Goal: Information Seeking & Learning: Learn about a topic

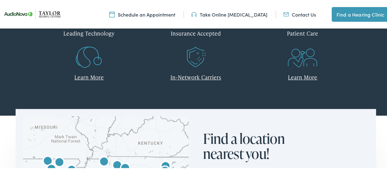
scroll to position [261, 0]
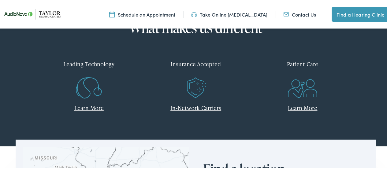
click at [197, 105] on link "In-Network Carriers" at bounding box center [196, 107] width 51 height 8
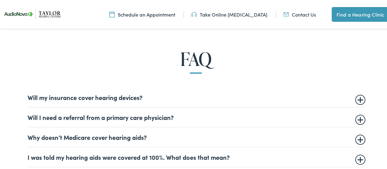
scroll to position [368, 0]
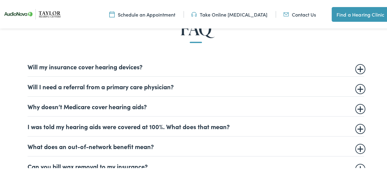
click at [358, 68] on summary "Will my insurance cover hearing devices?" at bounding box center [196, 65] width 337 height 7
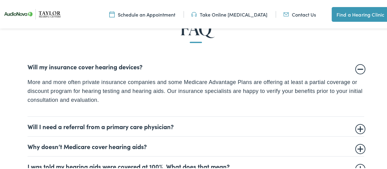
click at [358, 68] on summary "Will my insurance cover hearing devices?" at bounding box center [196, 65] width 337 height 7
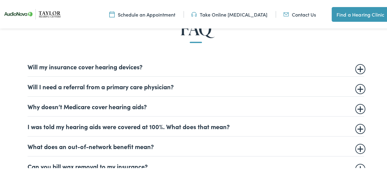
click at [359, 87] on summary "Will I need a referral from a primary care physician?" at bounding box center [196, 85] width 337 height 7
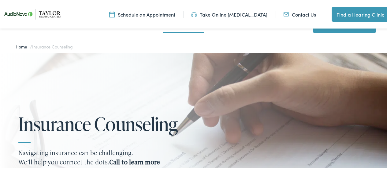
scroll to position [0, 0]
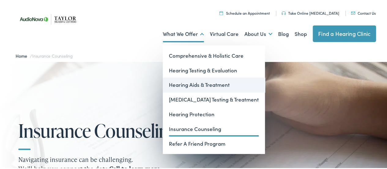
click at [191, 85] on link "Hearing Aids & Treatment" at bounding box center [214, 84] width 102 height 15
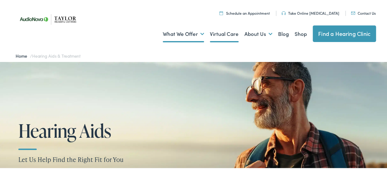
click at [219, 34] on link "Virtual Care" at bounding box center [224, 33] width 29 height 23
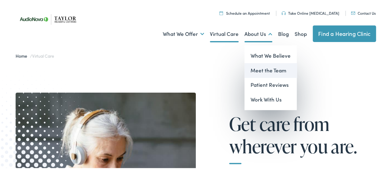
click at [256, 72] on link "Meet the Team" at bounding box center [271, 69] width 52 height 15
